Goal: Task Accomplishment & Management: Complete application form

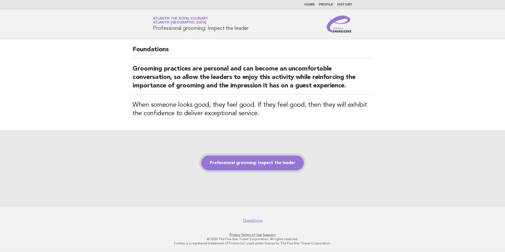
click at [241, 167] on link "Professional grooming: Inspect the leader" at bounding box center [252, 163] width 103 height 15
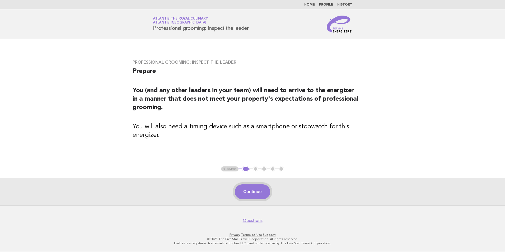
click at [263, 191] on button "Continue" at bounding box center [252, 191] width 35 height 15
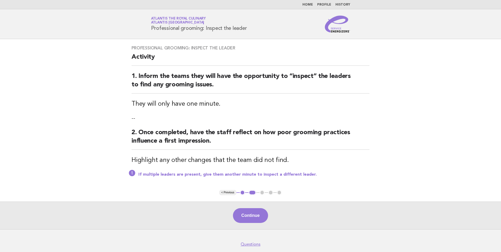
click at [263, 219] on button "Continue" at bounding box center [250, 215] width 35 height 15
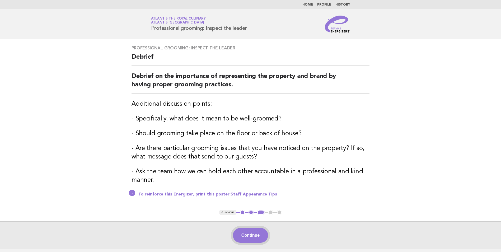
click at [255, 239] on button "Continue" at bounding box center [250, 235] width 35 height 15
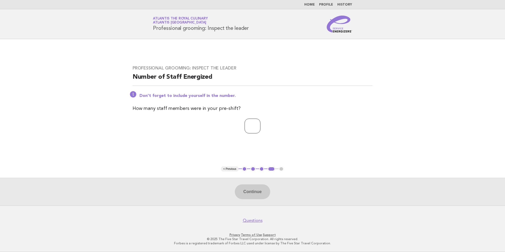
click at [250, 133] on input "number" at bounding box center [253, 126] width 16 height 15
type input "**"
click at [256, 188] on button "Continue" at bounding box center [252, 191] width 35 height 15
